Goal: Task Accomplishment & Management: Manage account settings

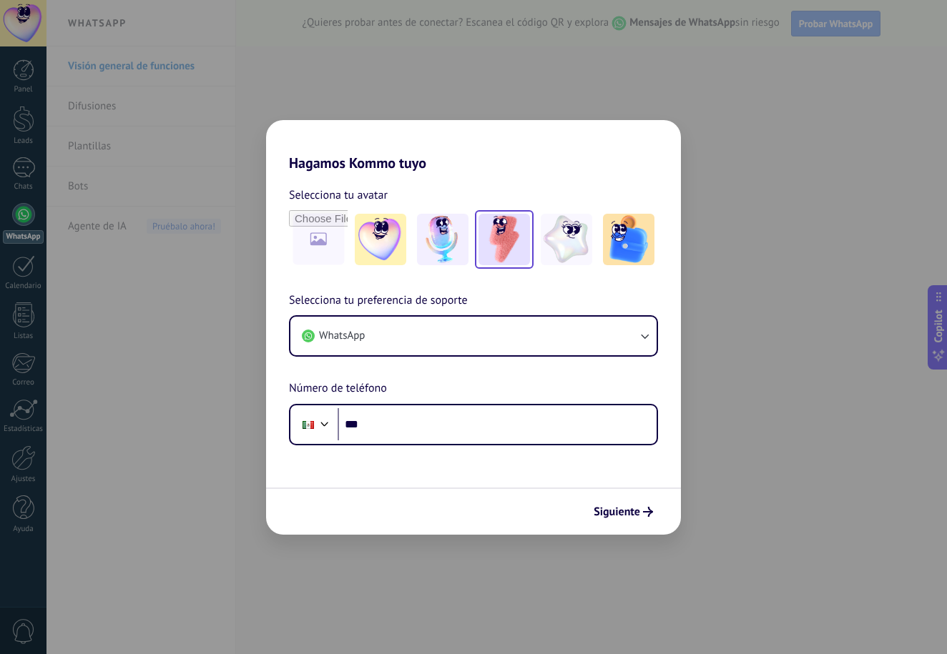
click at [518, 263] on img at bounding box center [503, 239] width 51 height 51
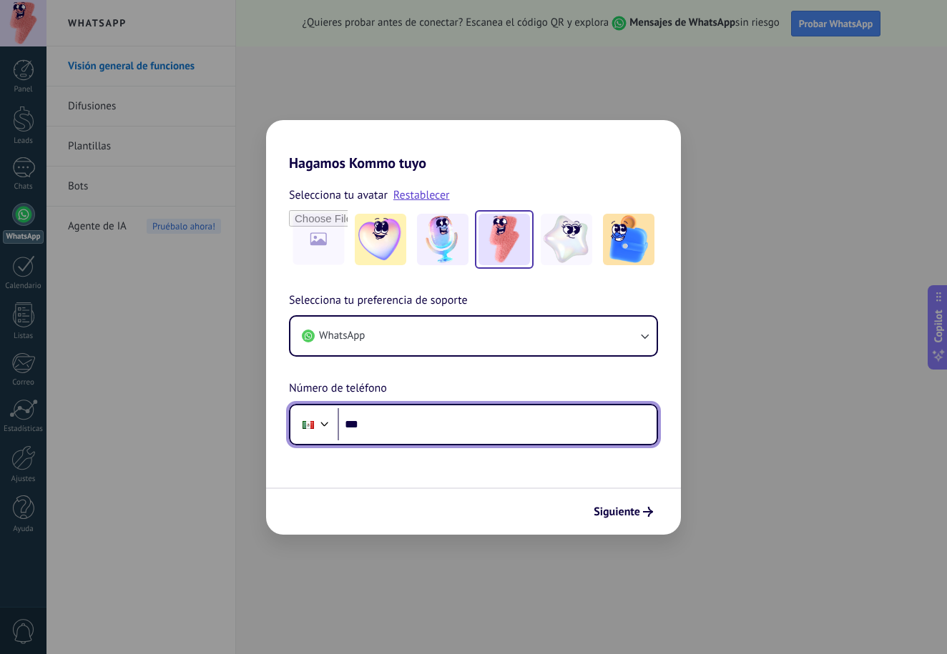
click at [423, 428] on input "***" at bounding box center [496, 424] width 319 height 33
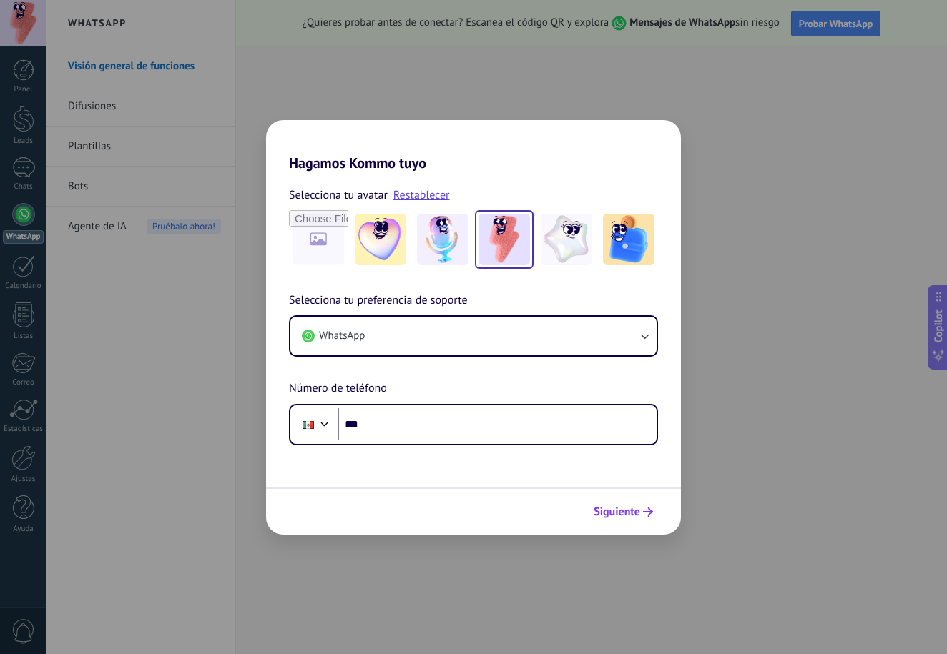
click at [618, 523] on button "Siguiente" at bounding box center [623, 512] width 72 height 24
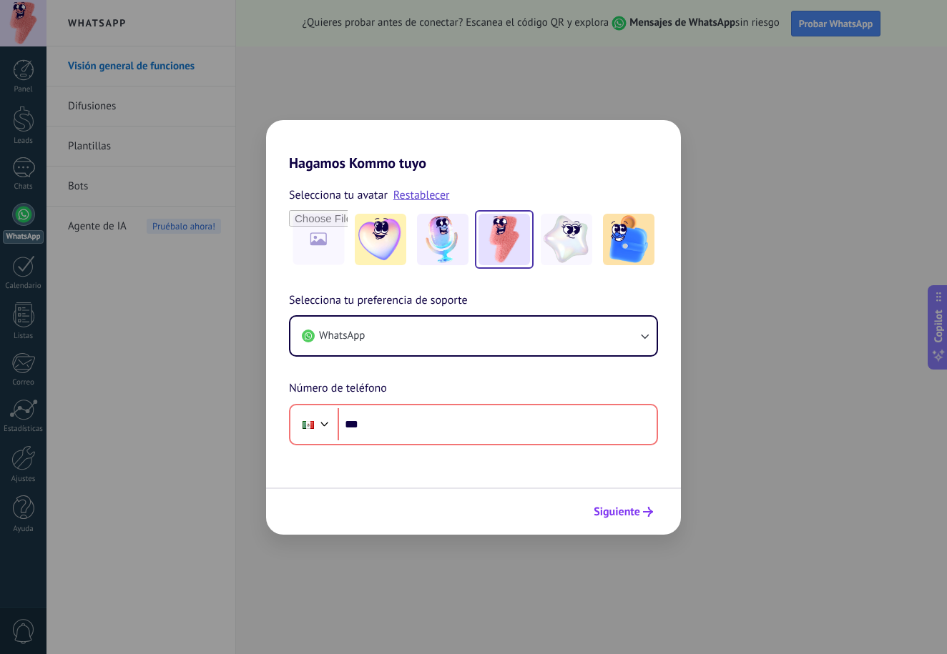
click at [621, 517] on span "Siguiente" at bounding box center [616, 512] width 46 height 10
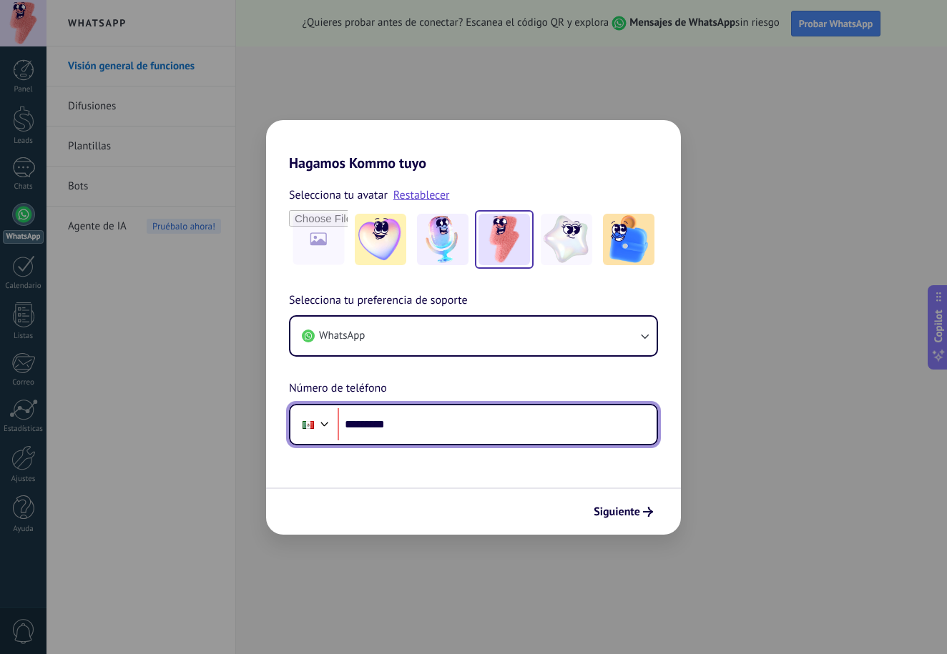
type input "*******"
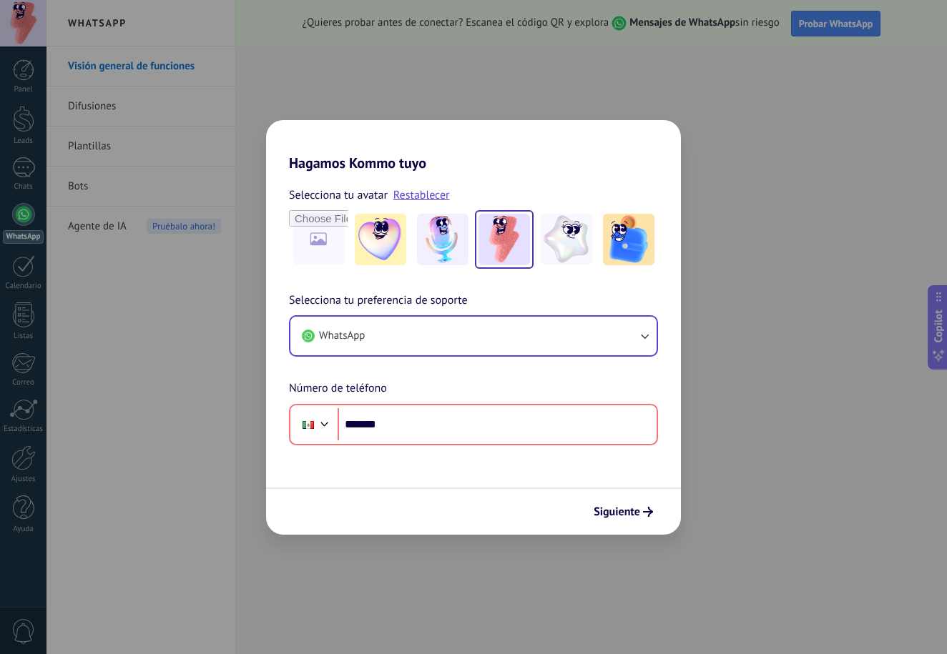
click at [528, 335] on button "WhatsApp" at bounding box center [473, 336] width 366 height 39
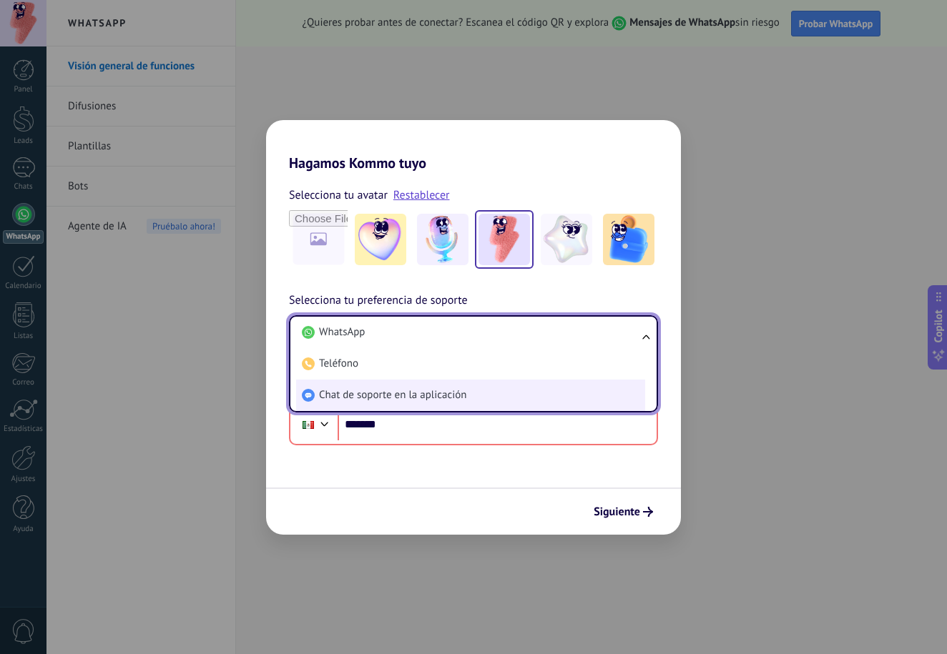
click at [469, 407] on li "Chat de soporte en la aplicación" at bounding box center [470, 395] width 349 height 31
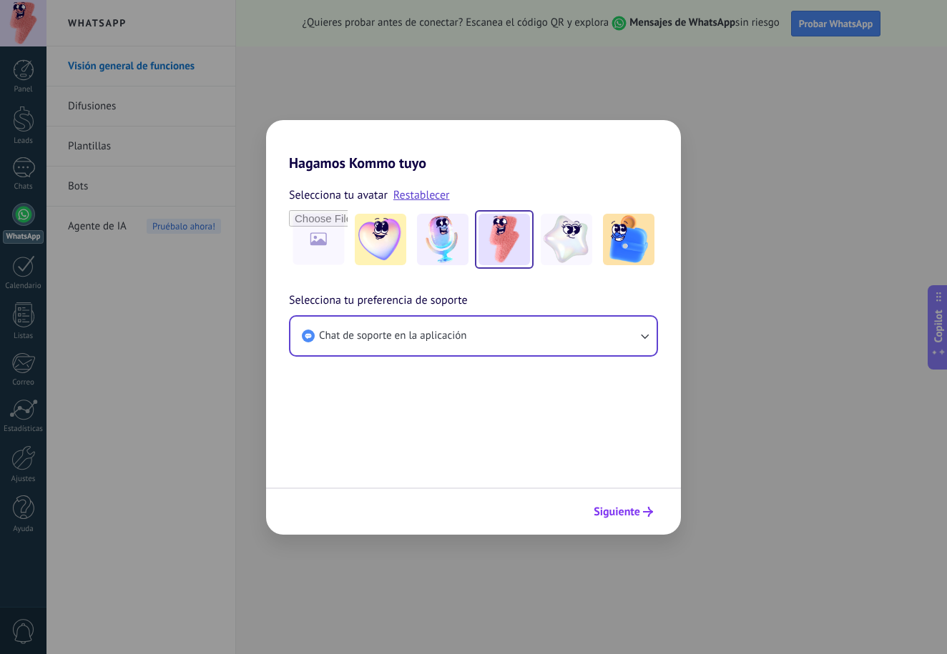
click at [636, 513] on span "Siguiente" at bounding box center [616, 512] width 46 height 10
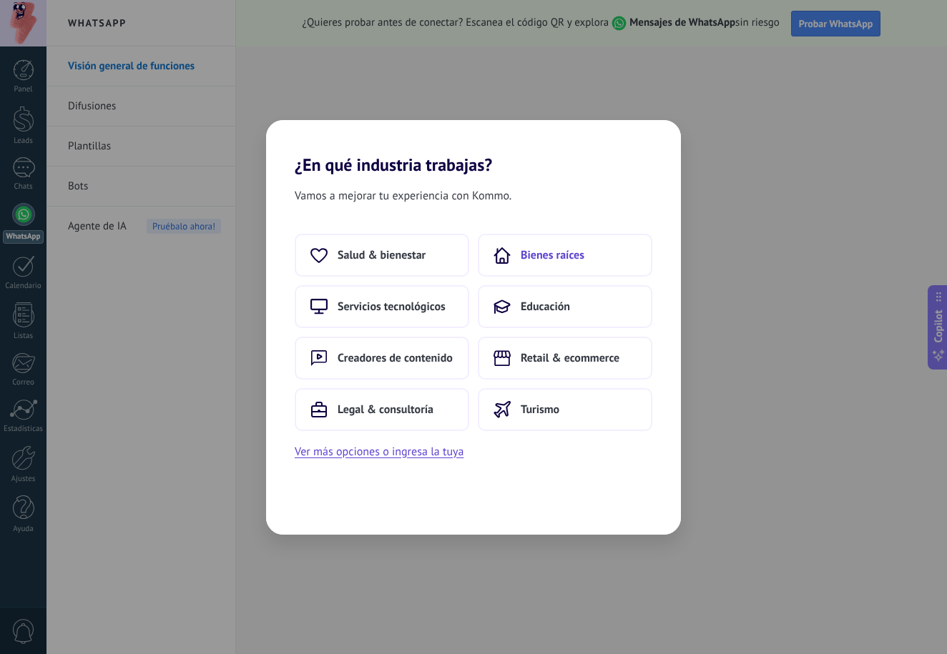
click at [591, 253] on button "Bienes raíces" at bounding box center [565, 255] width 174 height 43
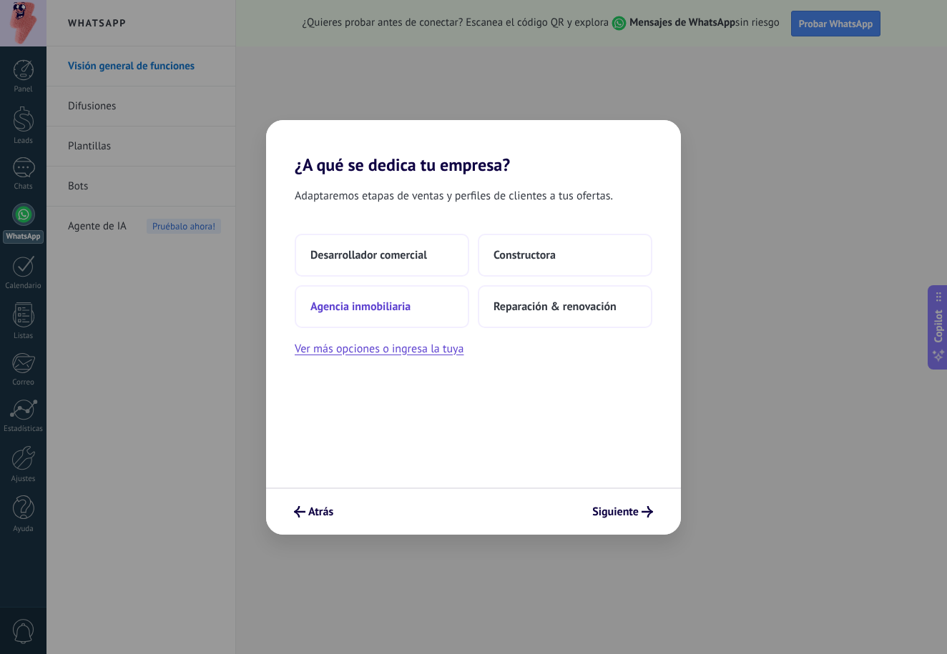
click at [410, 316] on button "Agencia inmobiliaria" at bounding box center [382, 306] width 174 height 43
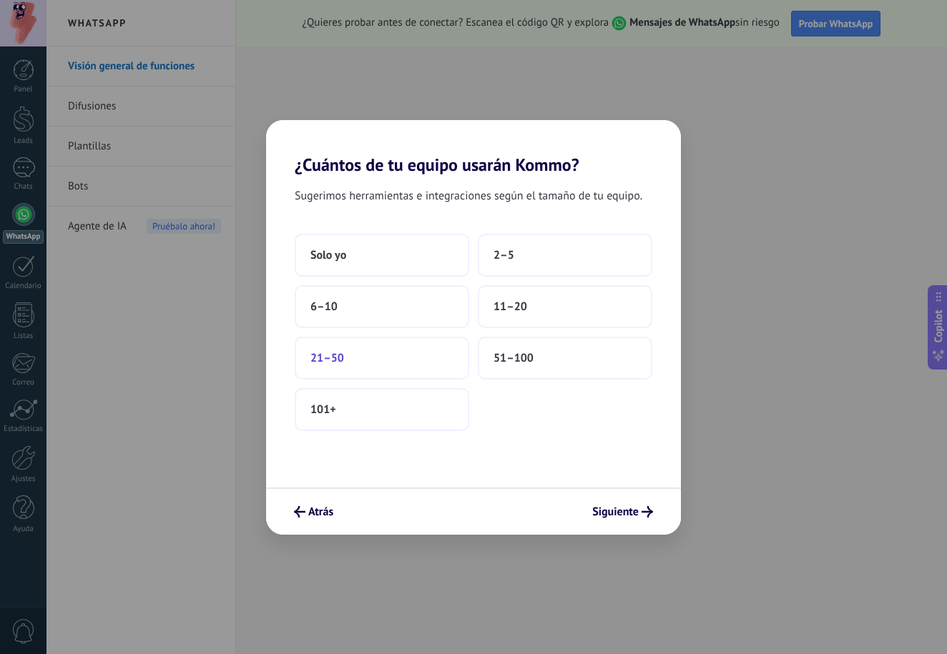
click at [373, 348] on button "21–50" at bounding box center [382, 358] width 174 height 43
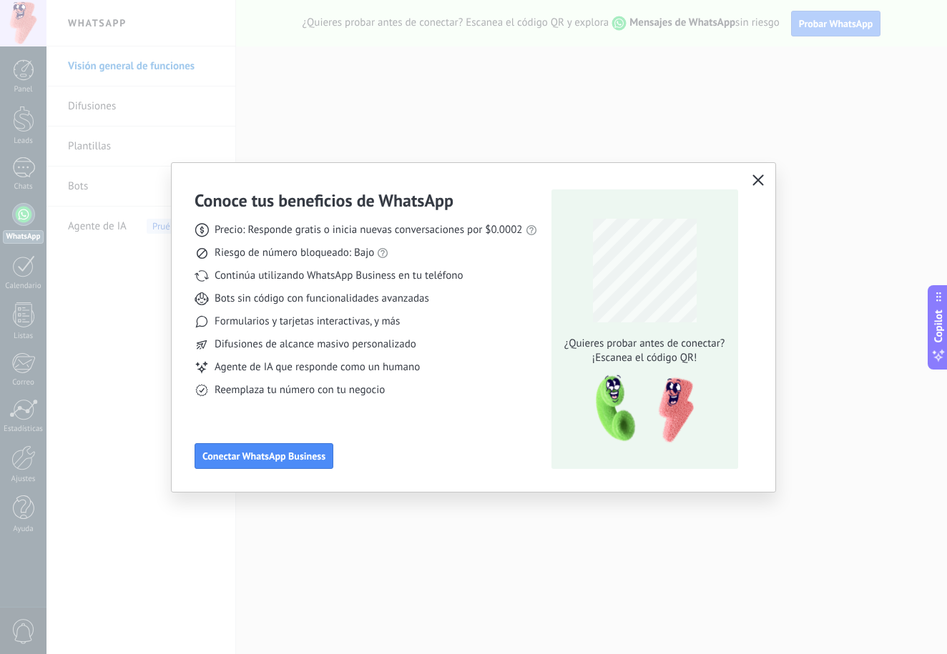
click at [762, 178] on icon "button" at bounding box center [757, 179] width 11 height 11
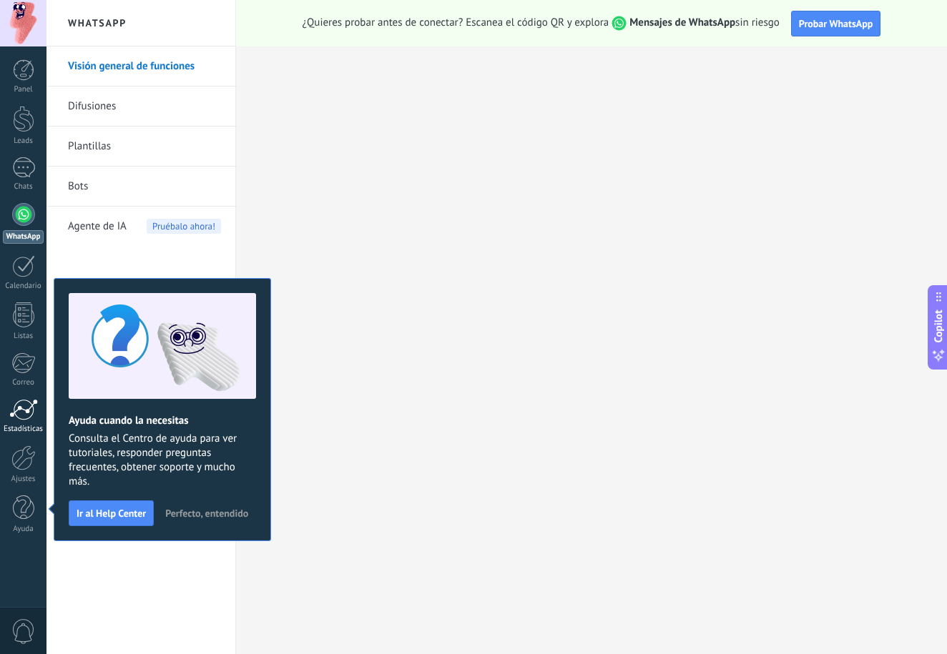
click at [34, 417] on div at bounding box center [23, 409] width 29 height 21
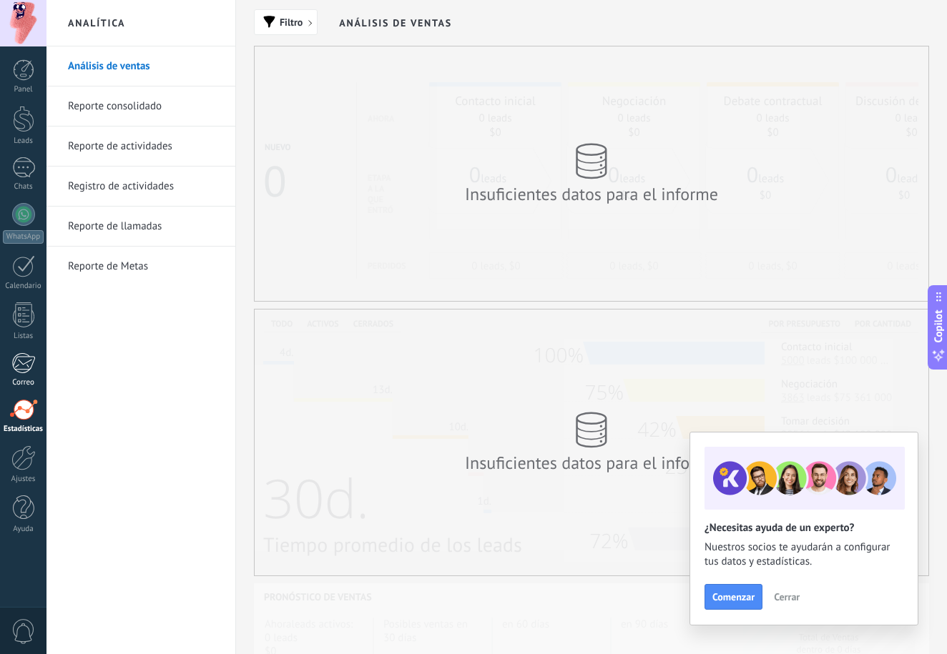
click at [25, 359] on div at bounding box center [23, 363] width 24 height 21
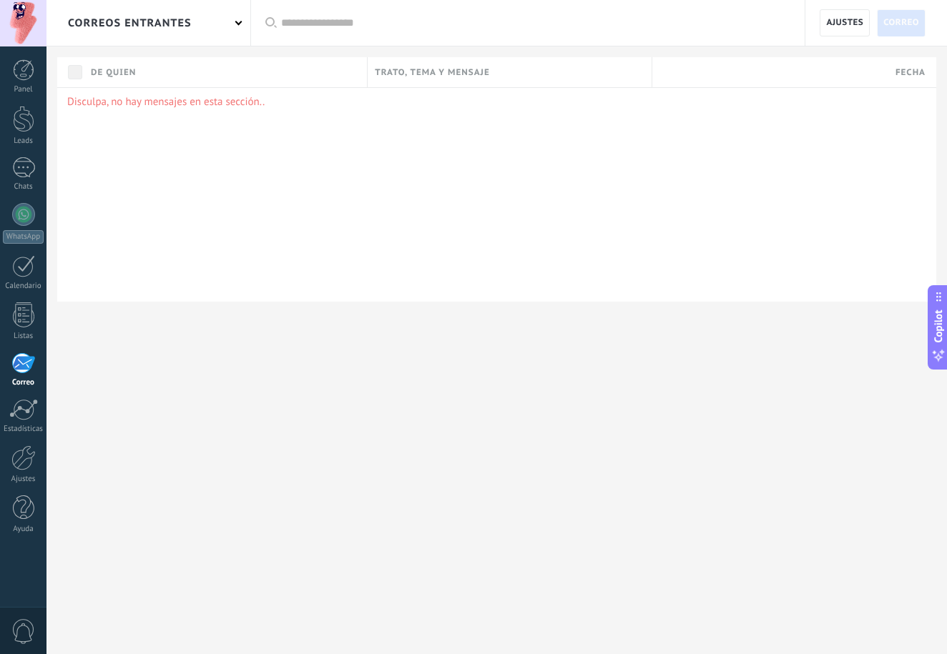
click at [125, 103] on p "Disculpa, no hay mensajes en esta sección.." at bounding box center [496, 102] width 859 height 14
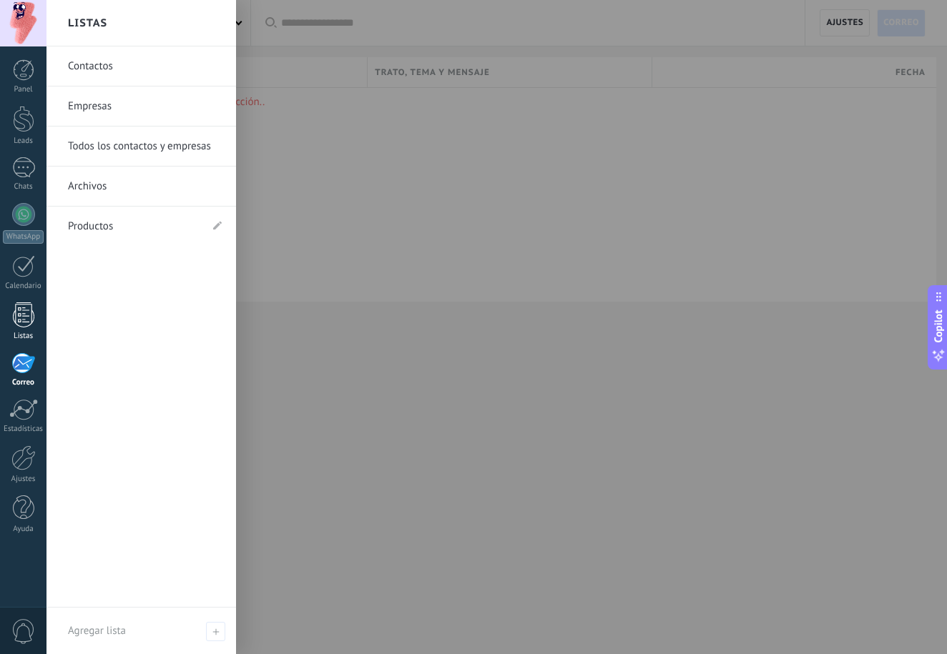
click at [25, 310] on div at bounding box center [23, 314] width 21 height 25
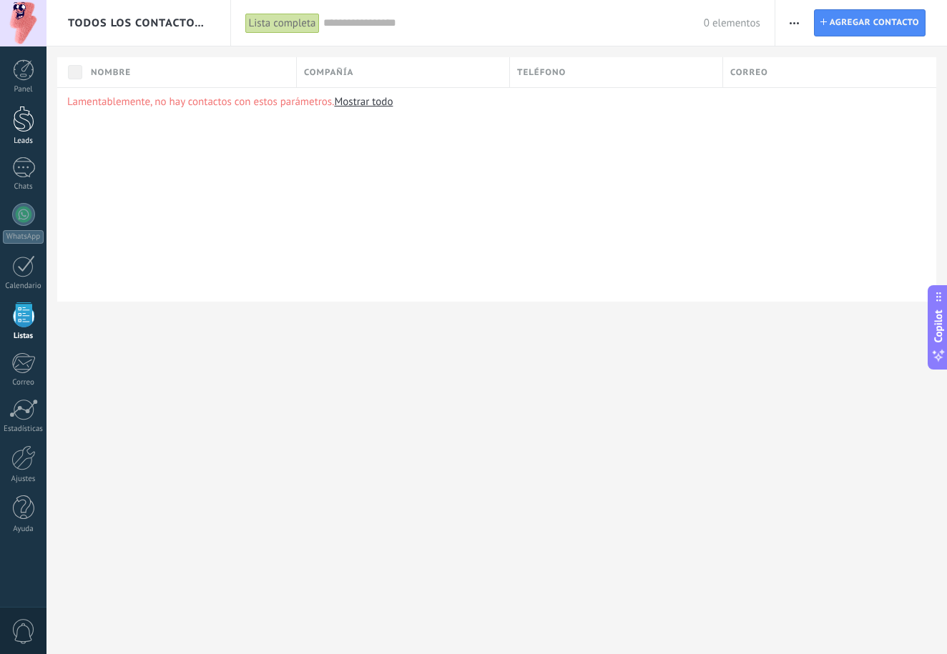
click at [31, 119] on div at bounding box center [23, 119] width 21 height 26
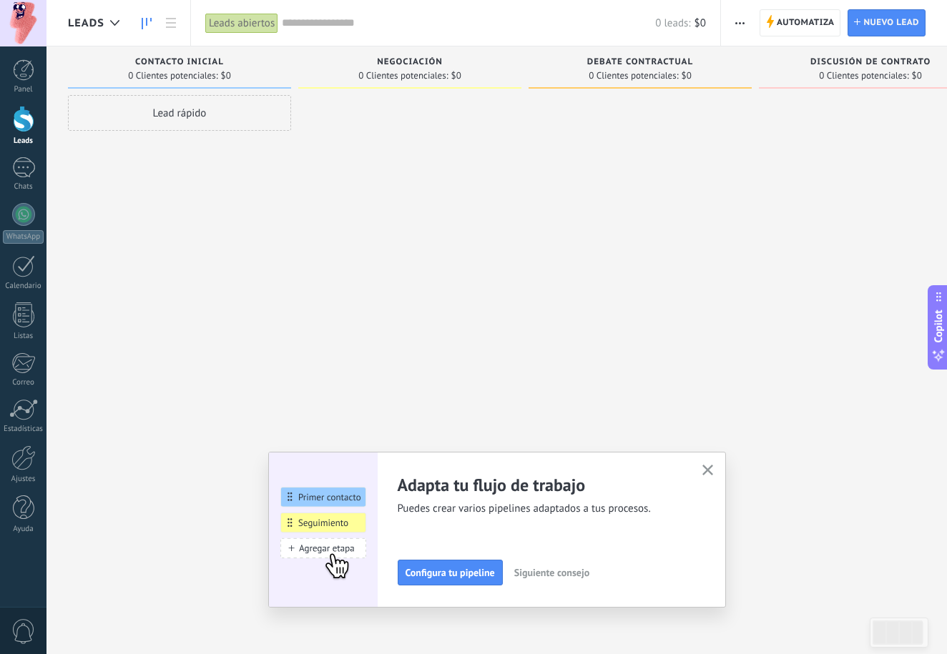
click at [707, 468] on icon "button" at bounding box center [707, 470] width 11 height 11
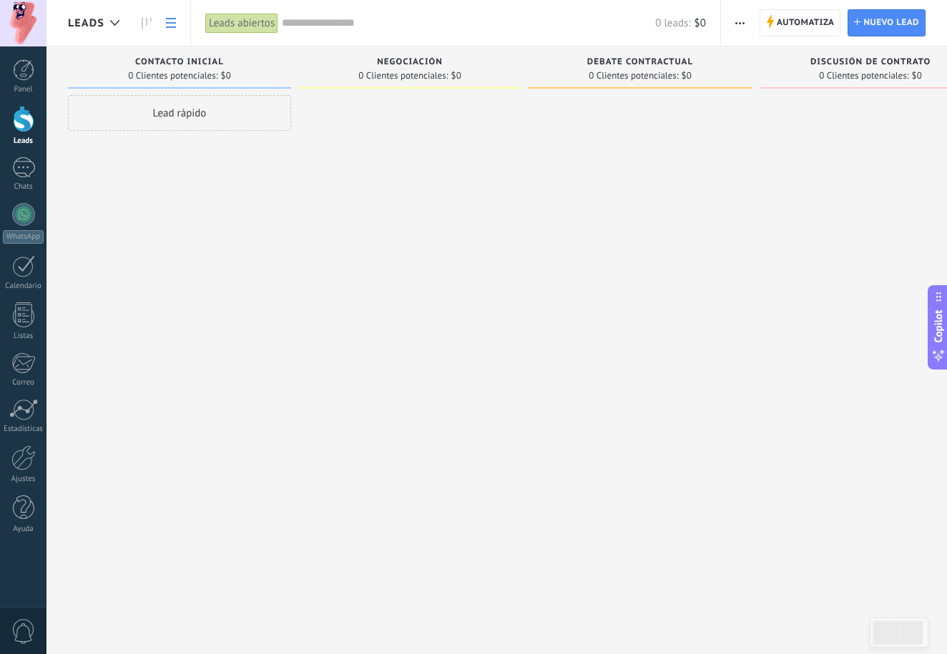
click at [175, 28] on link at bounding box center [171, 23] width 24 height 28
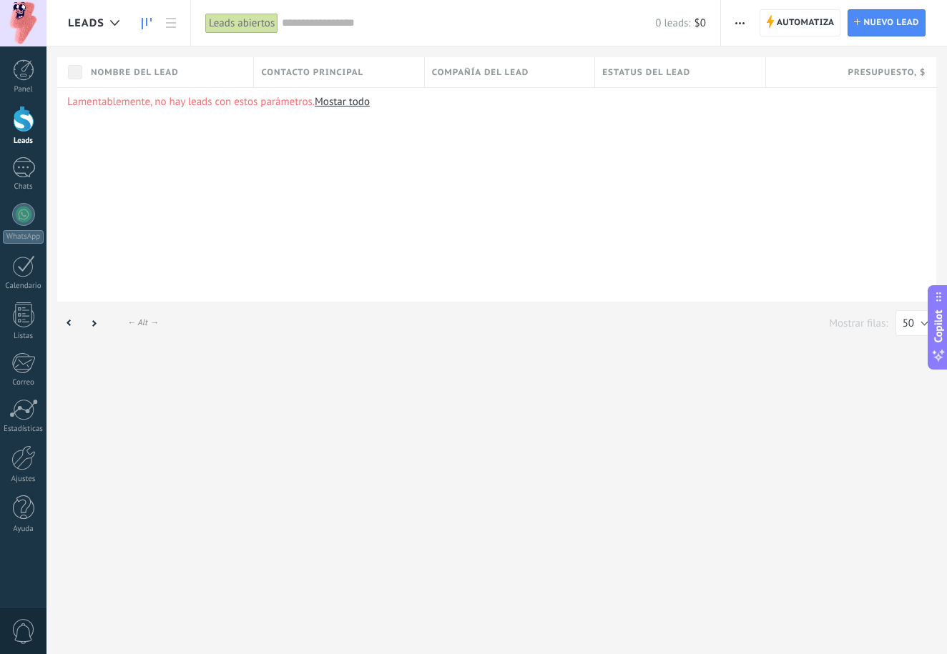
click at [151, 21] on use at bounding box center [147, 23] width 10 height 11
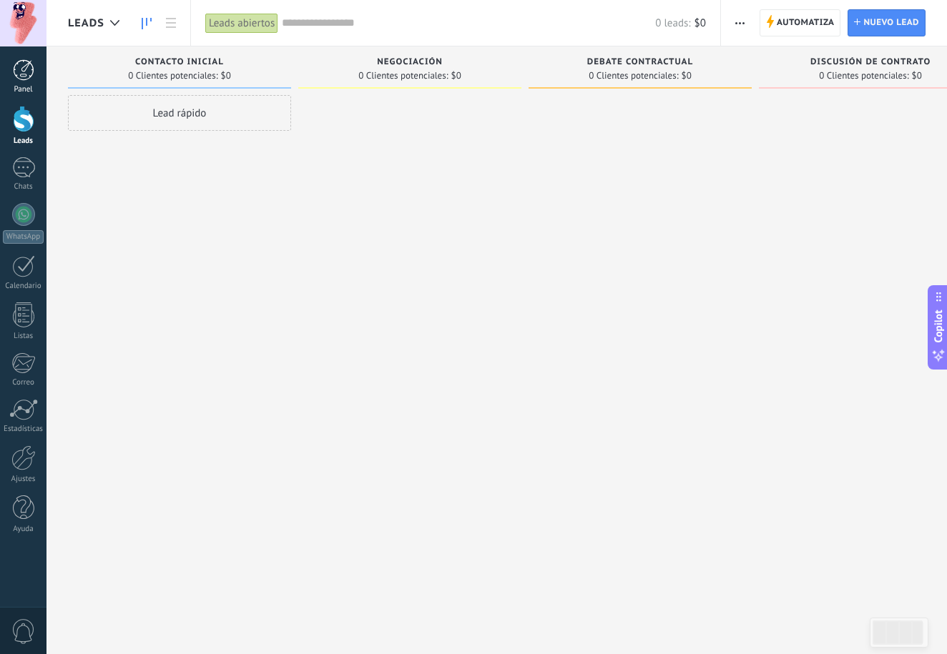
click at [19, 85] on div "Panel" at bounding box center [23, 89] width 41 height 9
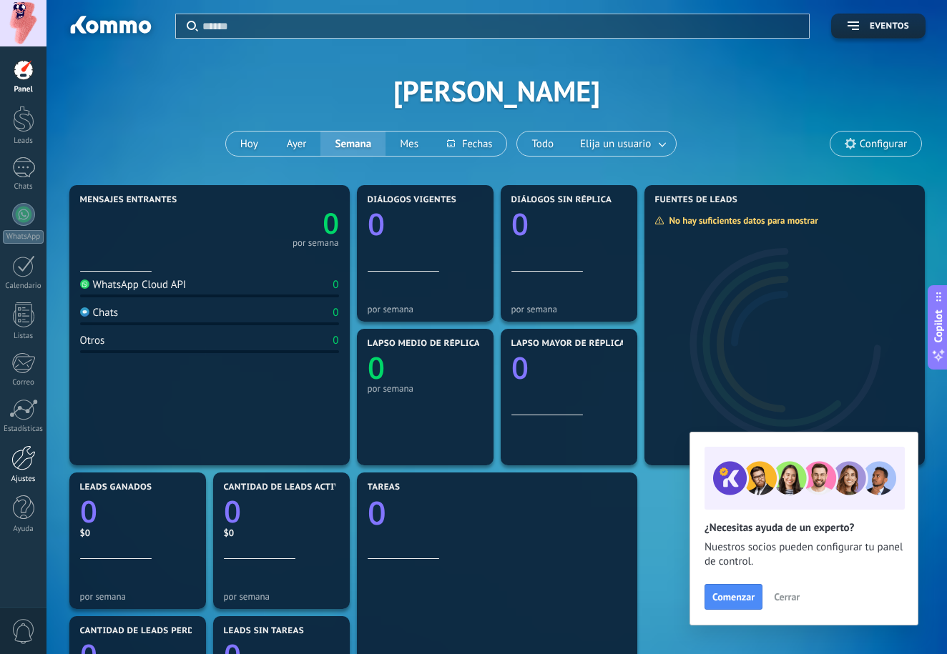
click at [39, 465] on link "Ajustes" at bounding box center [23, 464] width 46 height 39
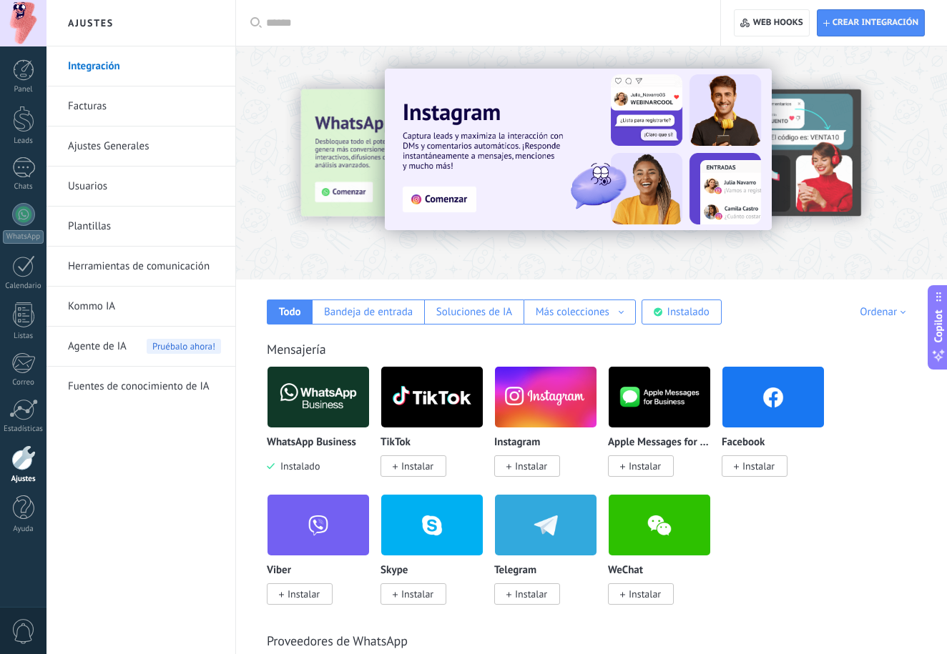
click at [150, 181] on link "Usuarios" at bounding box center [144, 187] width 153 height 40
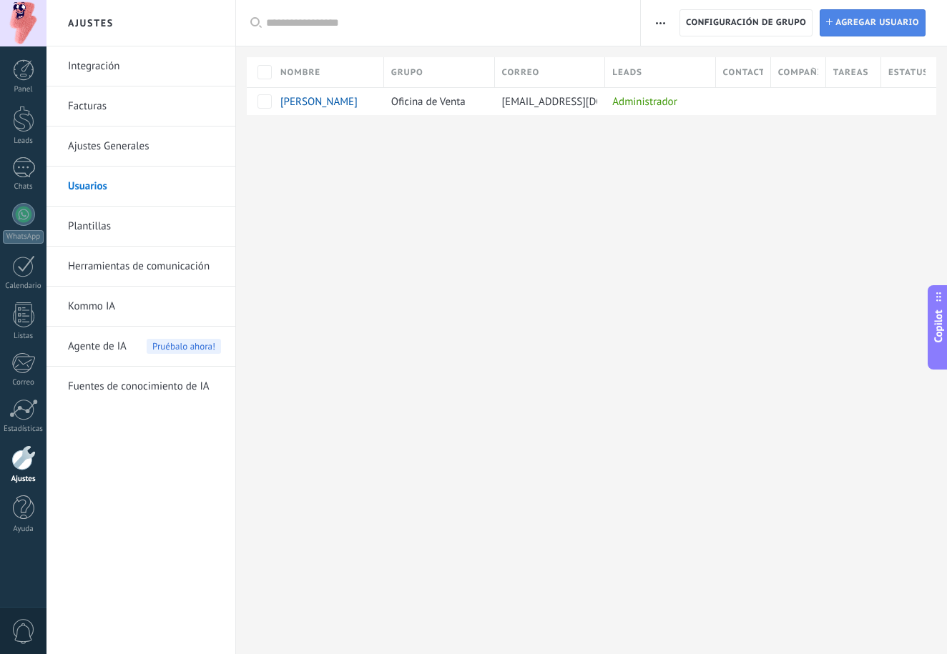
click at [840, 23] on span "Agregar usuario" at bounding box center [877, 23] width 84 height 26
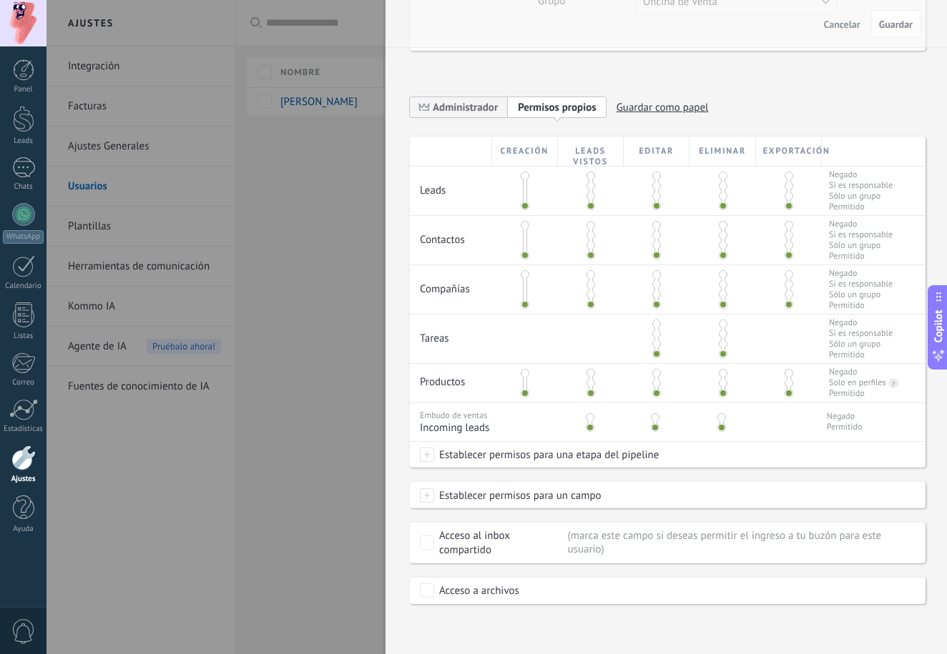
scroll to position [194, 0]
click at [292, 375] on div at bounding box center [473, 327] width 947 height 654
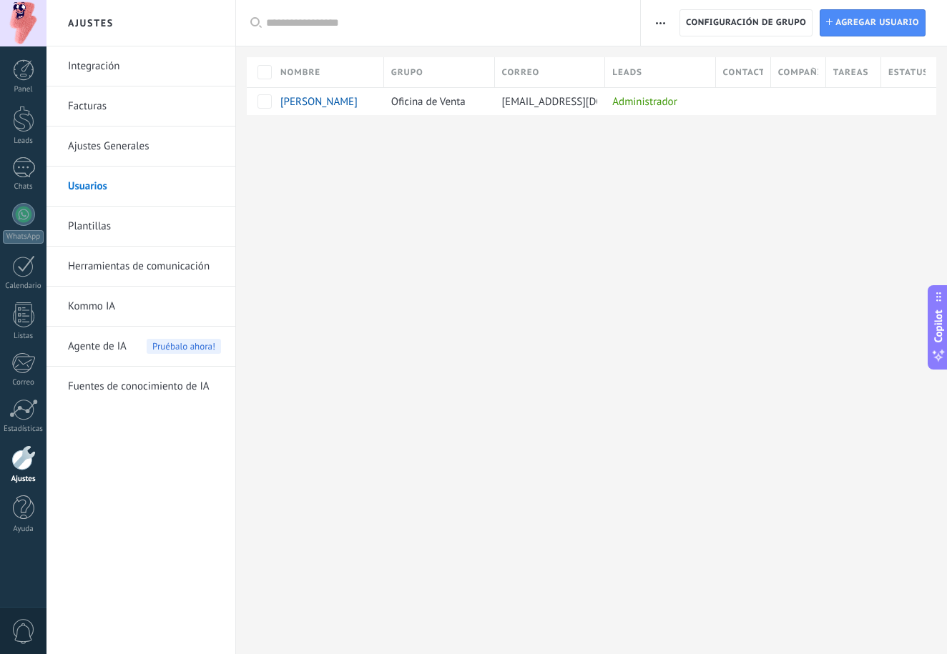
scroll to position [0, 0]
click at [130, 232] on link "Plantillas" at bounding box center [144, 227] width 153 height 40
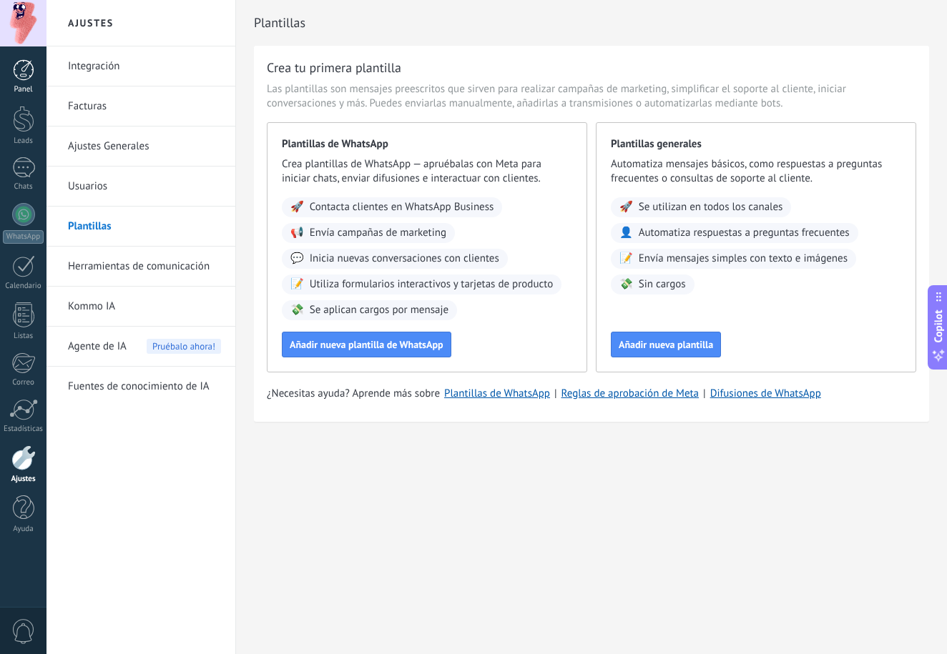
click at [33, 82] on link "Panel" at bounding box center [23, 76] width 46 height 35
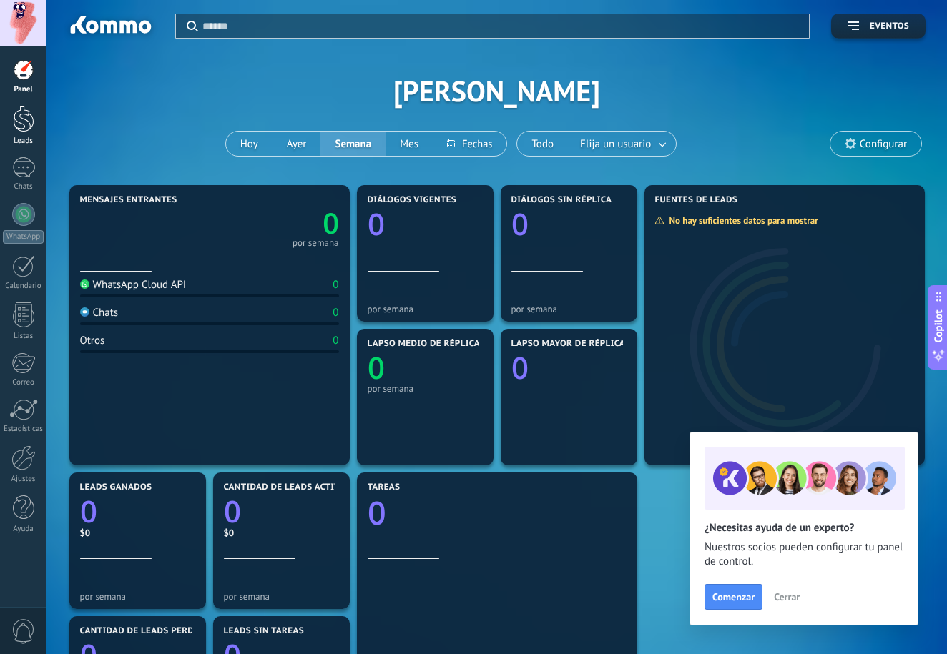
click at [22, 132] on link "Leads" at bounding box center [23, 126] width 46 height 40
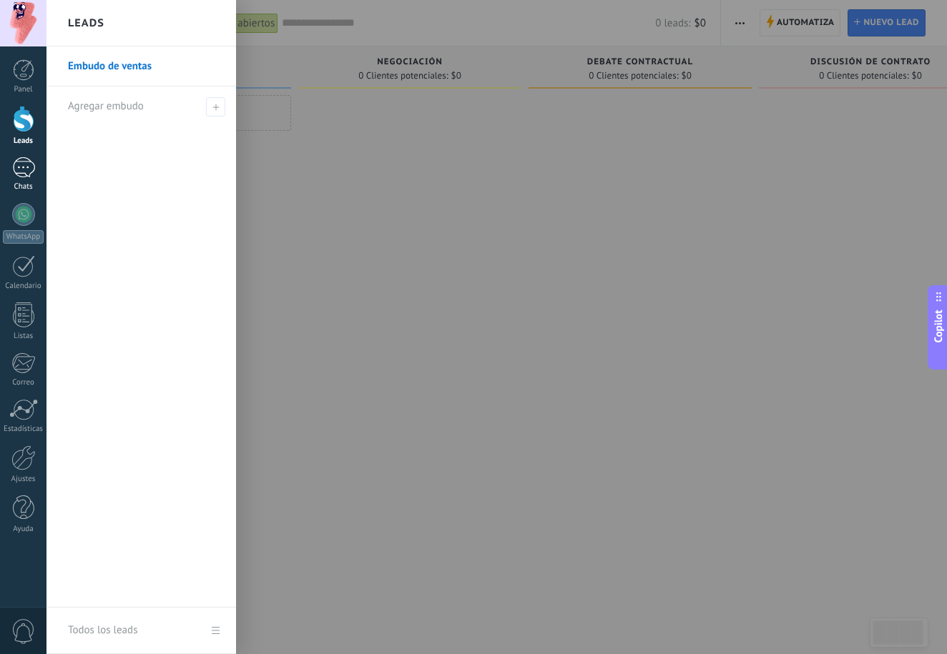
click at [25, 179] on link "Chats" at bounding box center [23, 174] width 46 height 34
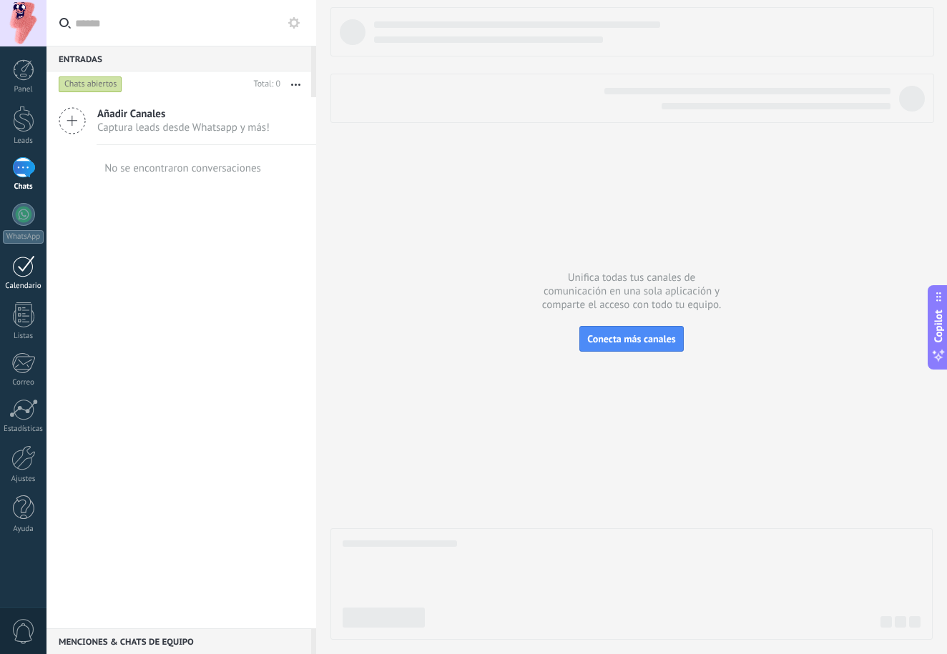
click at [21, 278] on link "Calendario" at bounding box center [23, 273] width 46 height 36
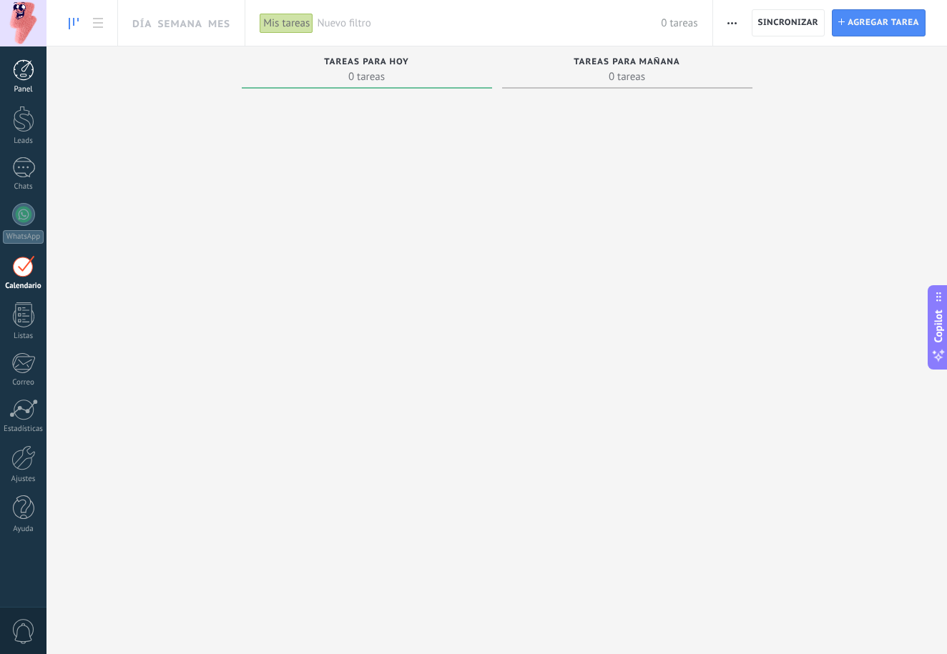
click at [31, 74] on div at bounding box center [23, 69] width 21 height 21
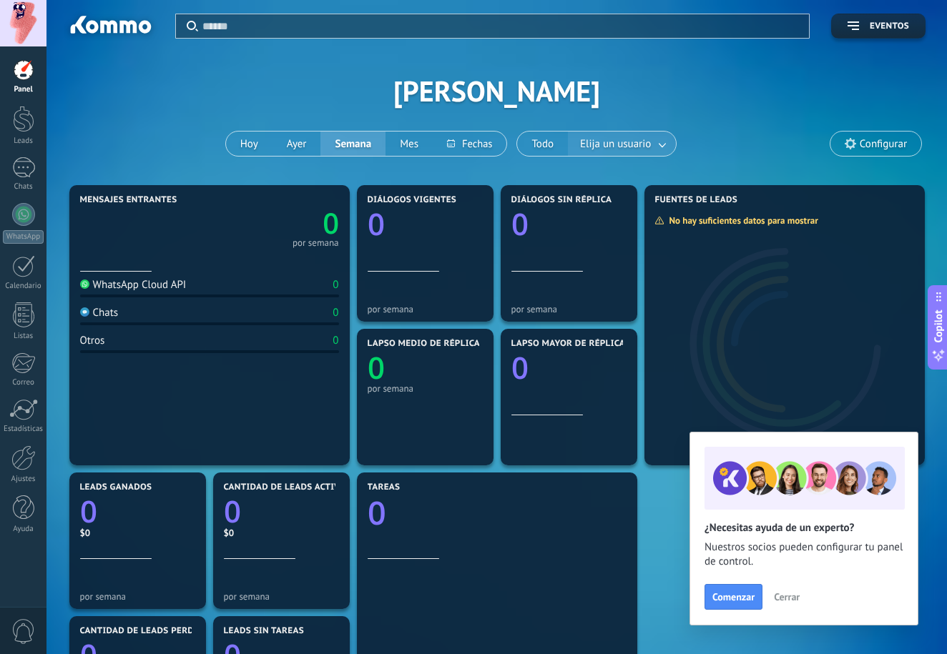
click at [664, 148] on link at bounding box center [663, 144] width 26 height 24
